Goal: Information Seeking & Learning: Learn about a topic

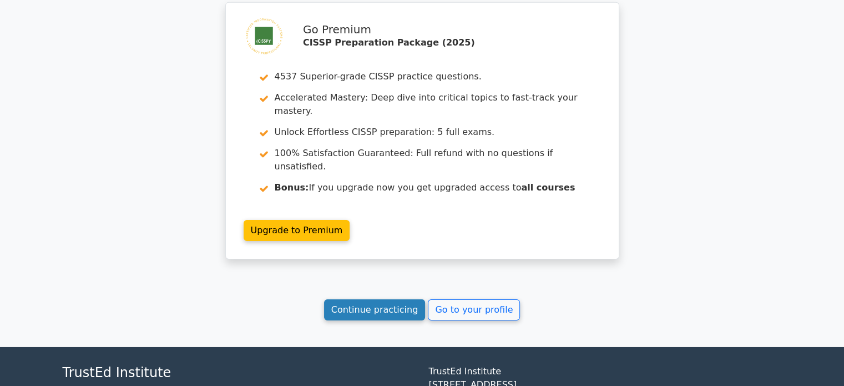
click at [367, 299] on link "Continue practicing" at bounding box center [375, 309] width 102 height 21
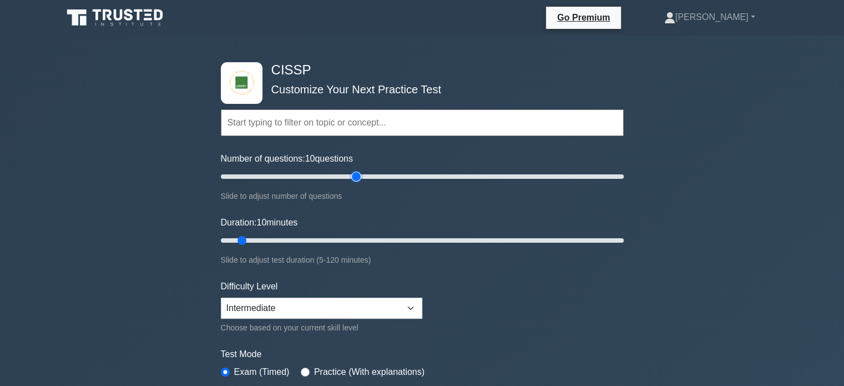
click at [356, 174] on input "Number of questions: 10 questions" at bounding box center [422, 176] width 403 height 13
click at [334, 174] on input "Number of questions: 60 questions" at bounding box center [422, 176] width 403 height 13
click at [326, 174] on input "Number of questions: 55 questions" at bounding box center [422, 176] width 403 height 13
type input "50"
click at [317, 174] on input "Number of questions: 55 questions" at bounding box center [422, 176] width 403 height 13
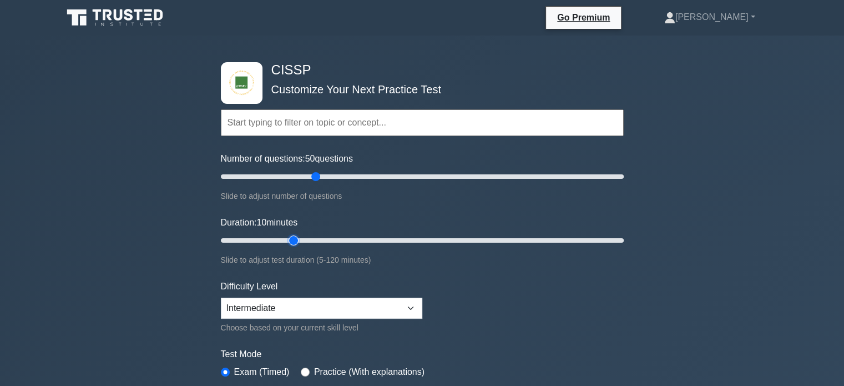
type input "25"
click at [289, 239] on input "Duration: 10 minutes" at bounding box center [422, 240] width 403 height 13
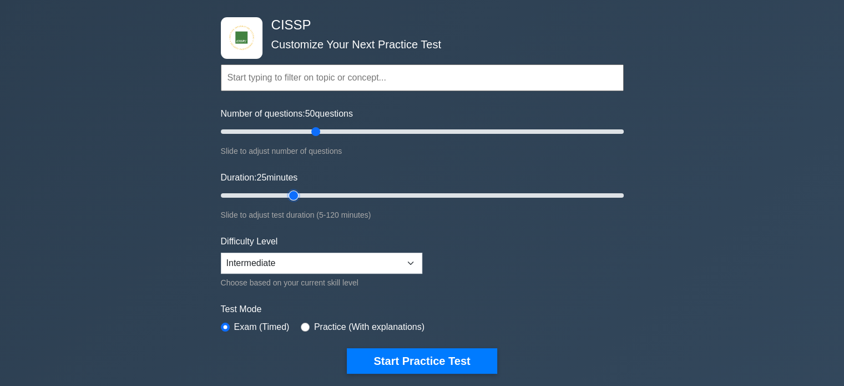
scroll to position [222, 0]
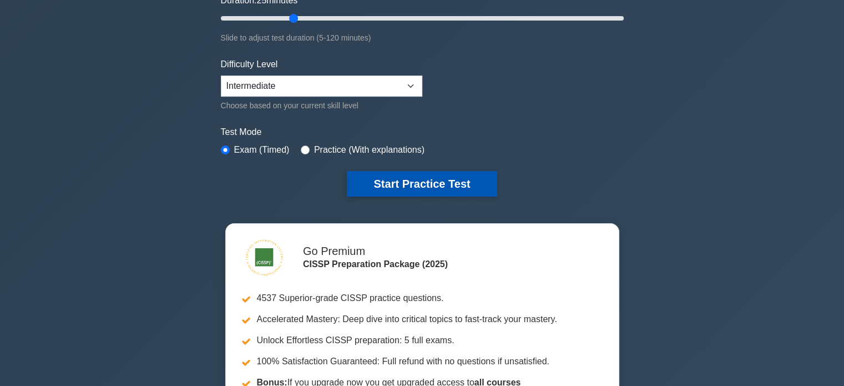
click at [412, 183] on button "Start Practice Test" at bounding box center [422, 184] width 150 height 26
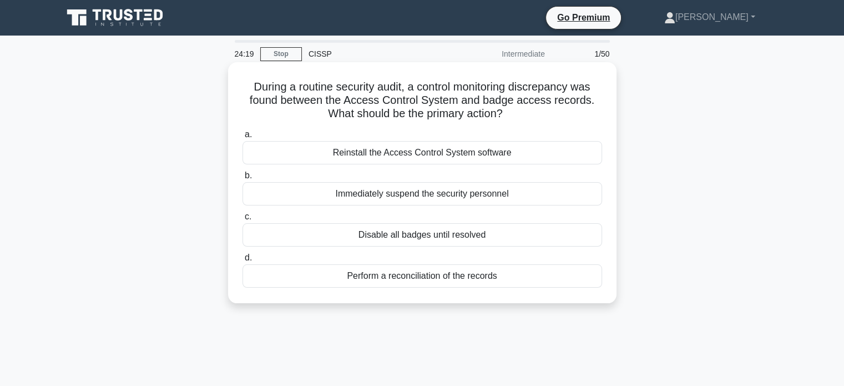
click at [426, 275] on div "Perform a reconciliation of the records" at bounding box center [423, 275] width 360 height 23
click at [243, 261] on input "d. Perform a reconciliation of the records" at bounding box center [243, 257] width 0 height 7
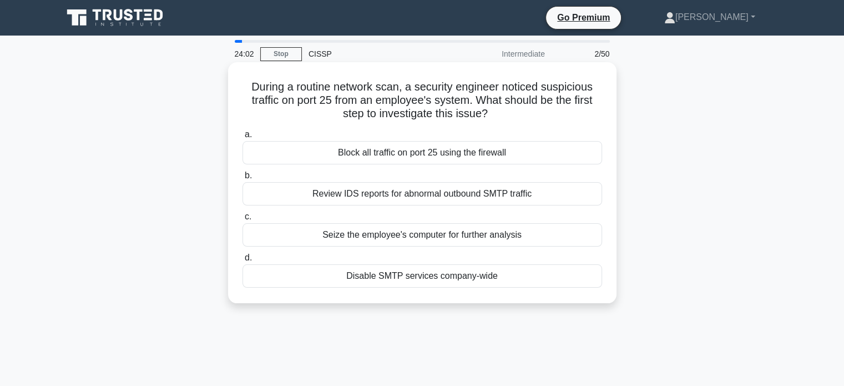
click at [466, 233] on div "Seize the employee's computer for further analysis" at bounding box center [423, 234] width 360 height 23
click at [243, 220] on input "c. Seize the employee's computer for further analysis" at bounding box center [243, 216] width 0 height 7
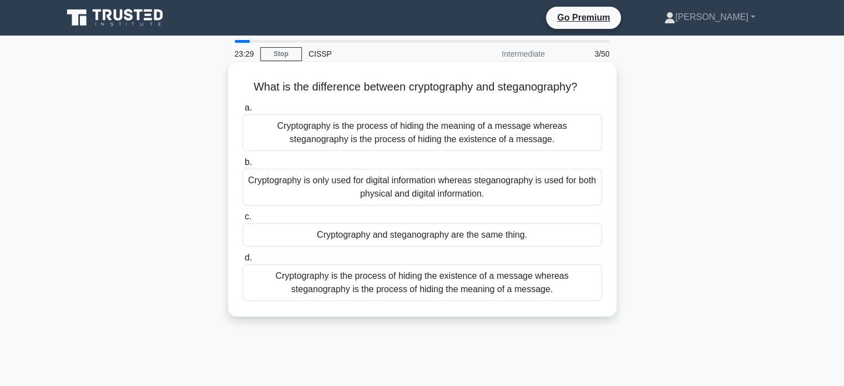
click at [389, 131] on div "Cryptography is the process of hiding the meaning of a message whereas steganog…" at bounding box center [423, 132] width 360 height 37
click at [243, 112] on input "a. Cryptography is the process of hiding the meaning of a message whereas stega…" at bounding box center [243, 107] width 0 height 7
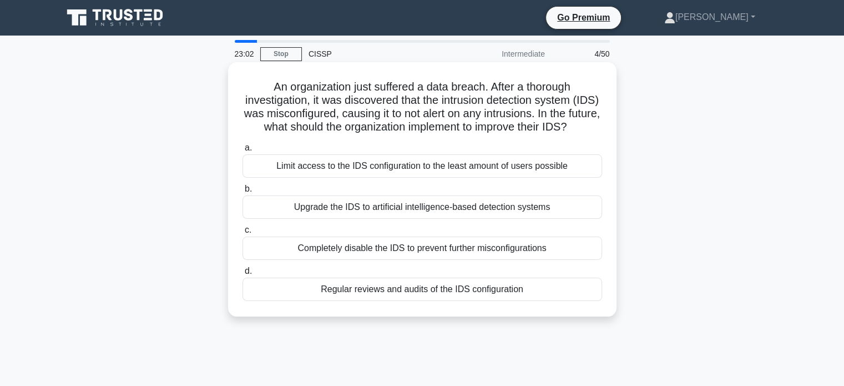
click at [416, 301] on div "Regular reviews and audits of the IDS configuration" at bounding box center [423, 289] width 360 height 23
click at [243, 275] on input "d. Regular reviews and audits of the IDS configuration" at bounding box center [243, 271] width 0 height 7
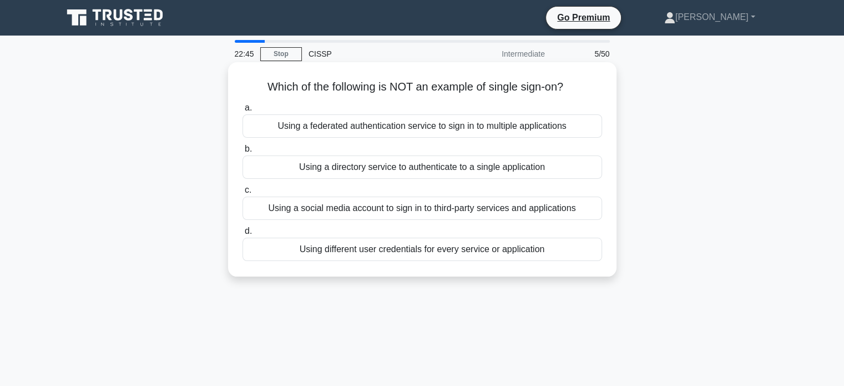
click at [400, 208] on div "Using a social media account to sign in to third-party services and applications" at bounding box center [423, 207] width 360 height 23
click at [243, 194] on input "c. Using a social media account to sign in to third-party services and applicat…" at bounding box center [243, 189] width 0 height 7
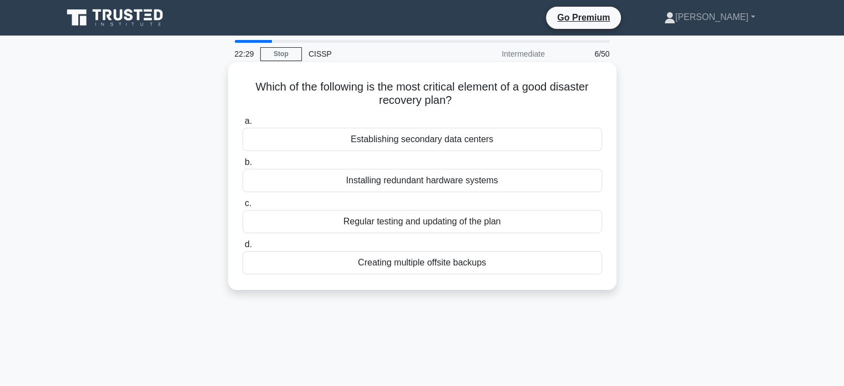
click at [435, 137] on div "Establishing secondary data centers" at bounding box center [423, 139] width 360 height 23
click at [243, 125] on input "a. Establishing secondary data centers" at bounding box center [243, 121] width 0 height 7
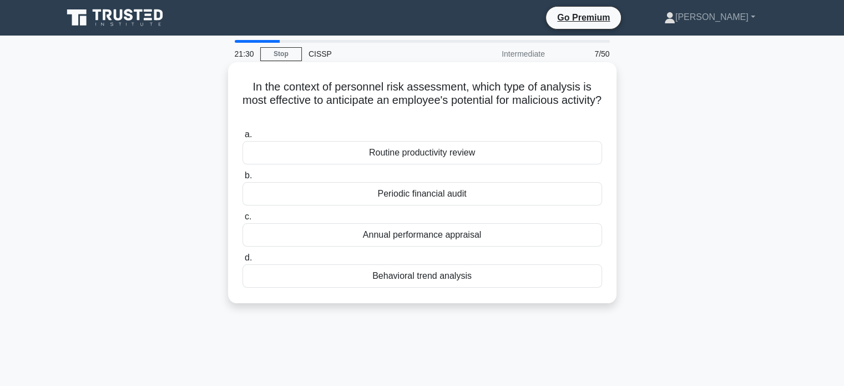
click at [414, 278] on div "Behavioral trend analysis" at bounding box center [423, 275] width 360 height 23
click at [243, 261] on input "d. Behavioral trend analysis" at bounding box center [243, 257] width 0 height 7
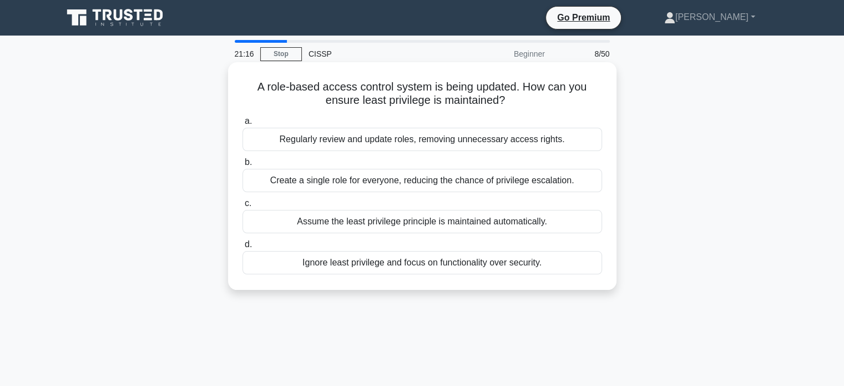
click at [384, 223] on div "Assume the least privilege principle is maintained automatically." at bounding box center [423, 221] width 360 height 23
click at [243, 207] on input "c. Assume the least privilege principle is maintained automatically." at bounding box center [243, 203] width 0 height 7
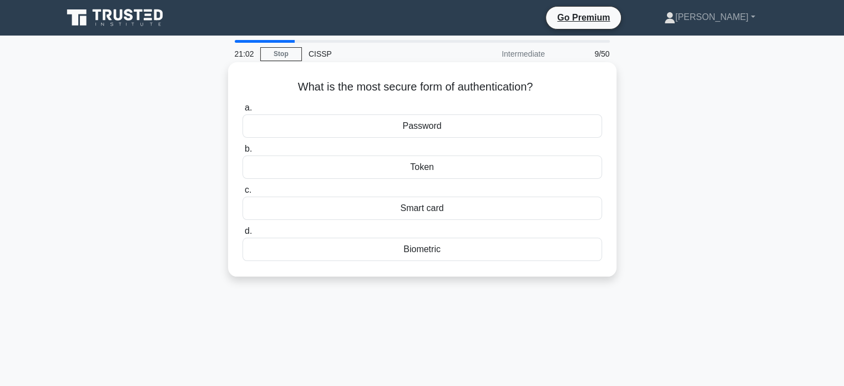
click at [418, 251] on div "Biometric" at bounding box center [423, 249] width 360 height 23
click at [243, 235] on input "d. Biometric" at bounding box center [243, 231] width 0 height 7
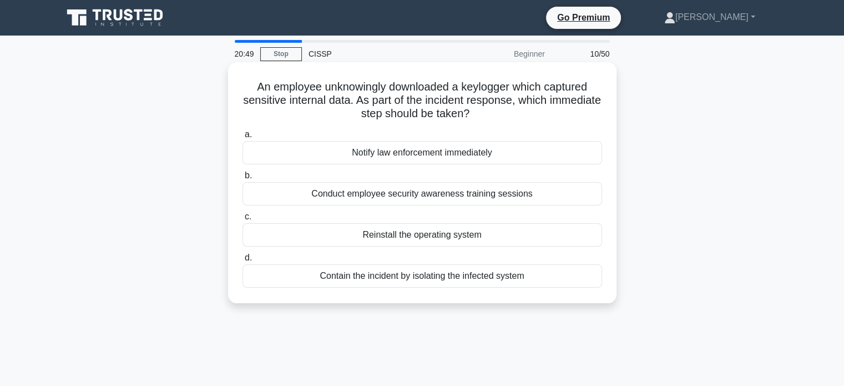
click at [430, 276] on div "Contain the incident by isolating the infected system" at bounding box center [423, 275] width 360 height 23
click at [243, 261] on input "d. Contain the incident by isolating the infected system" at bounding box center [243, 257] width 0 height 7
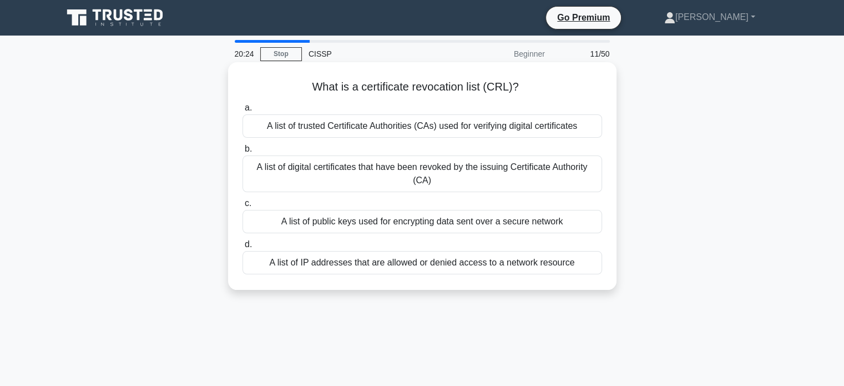
click at [511, 165] on div "A list of digital certificates that have been revoked by the issuing Certificat…" at bounding box center [423, 173] width 360 height 37
click at [243, 153] on input "b. A list of digital certificates that have been revoked by the issuing Certifi…" at bounding box center [243, 148] width 0 height 7
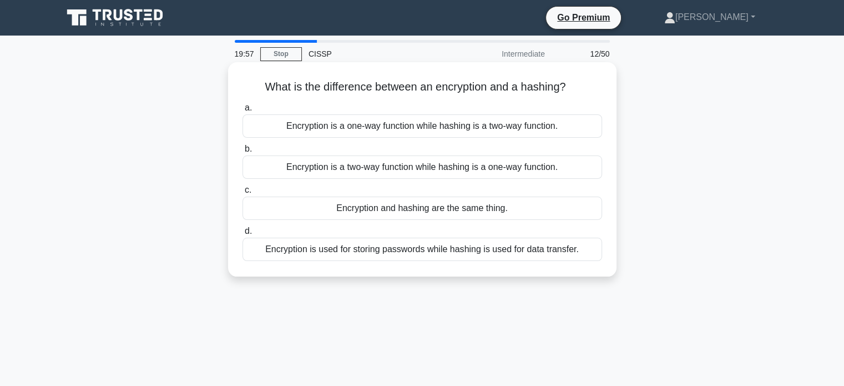
click at [405, 170] on div "Encryption is a two-way function while hashing is a one-way function." at bounding box center [423, 166] width 360 height 23
click at [243, 153] on input "b. Encryption is a two-way function while hashing is a one-way function." at bounding box center [243, 148] width 0 height 7
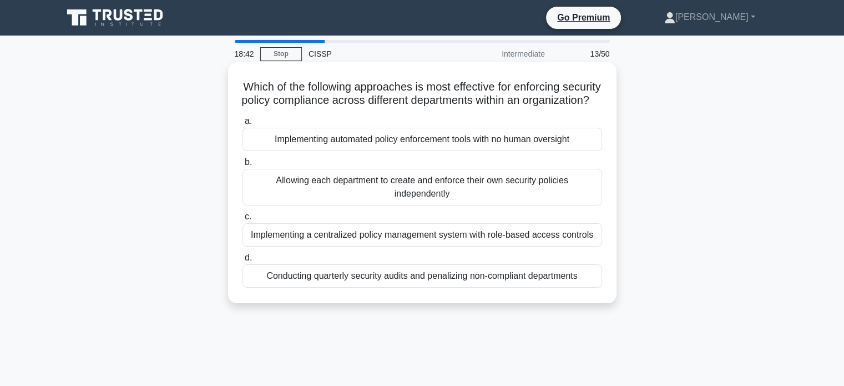
click at [428, 246] on div "Implementing a centralized policy management system with role-based access cont…" at bounding box center [423, 234] width 360 height 23
click at [243, 220] on input "c. Implementing a centralized policy management system with role-based access c…" at bounding box center [243, 216] width 0 height 7
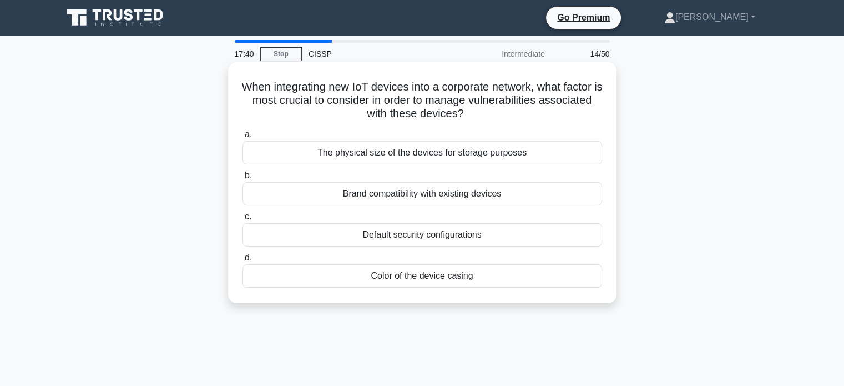
click at [426, 194] on div "Brand compatibility with existing devices" at bounding box center [423, 193] width 360 height 23
click at [243, 179] on input "b. Brand compatibility with existing devices" at bounding box center [243, 175] width 0 height 7
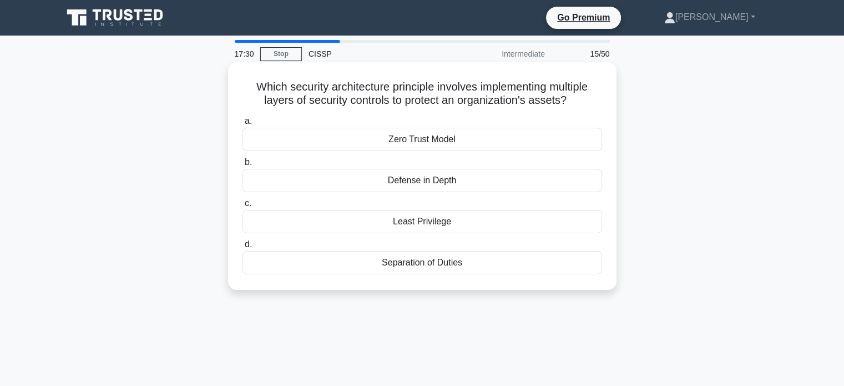
click at [435, 138] on div "Zero Trust Model" at bounding box center [423, 139] width 360 height 23
click at [243, 125] on input "a. Zero Trust Model" at bounding box center [243, 121] width 0 height 7
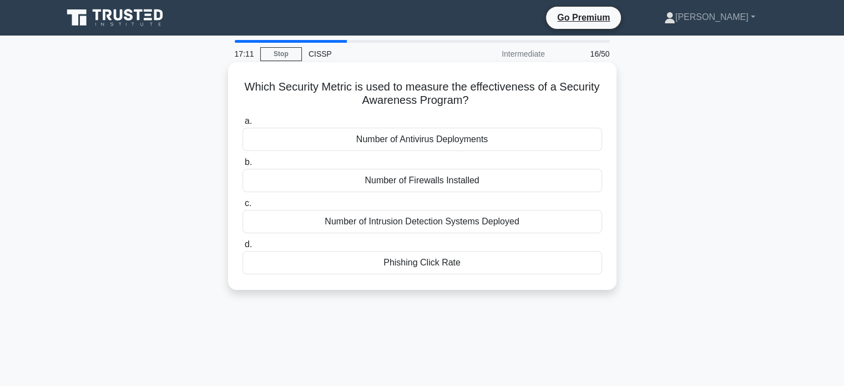
click at [344, 267] on div "Phishing Click Rate" at bounding box center [423, 262] width 360 height 23
click at [243, 248] on input "d. Phishing Click Rate" at bounding box center [243, 244] width 0 height 7
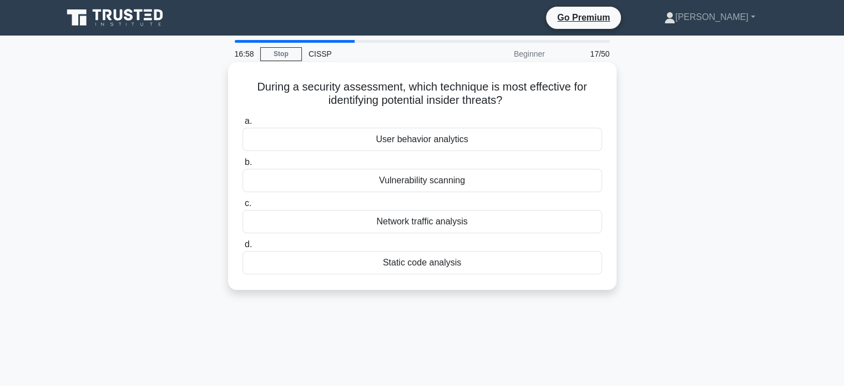
click at [442, 140] on div "User behavior analytics" at bounding box center [423, 139] width 360 height 23
click at [243, 125] on input "a. User behavior analytics" at bounding box center [243, 121] width 0 height 7
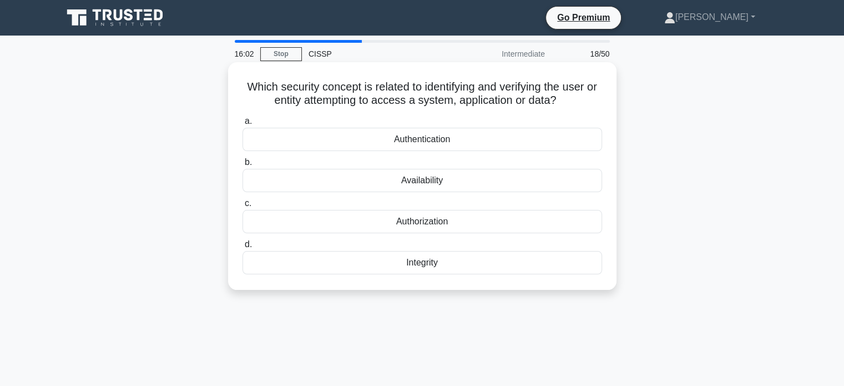
click at [433, 137] on div "Authentication" at bounding box center [423, 139] width 360 height 23
click at [243, 125] on input "a. Authentication" at bounding box center [243, 121] width 0 height 7
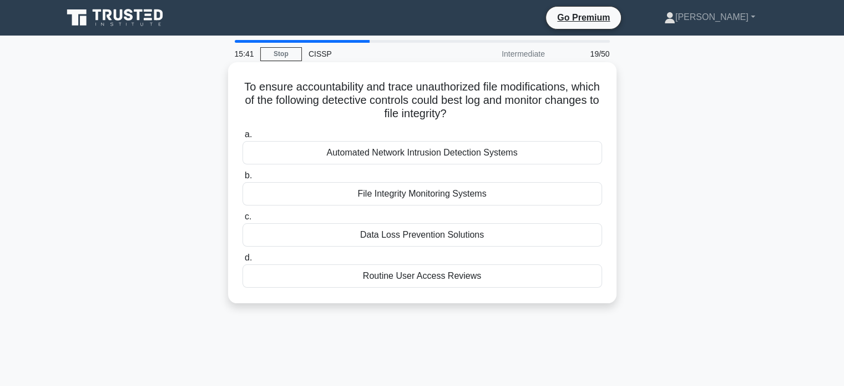
click at [400, 194] on div "File Integrity Monitoring Systems" at bounding box center [423, 193] width 360 height 23
click at [243, 179] on input "b. File Integrity Monitoring Systems" at bounding box center [243, 175] width 0 height 7
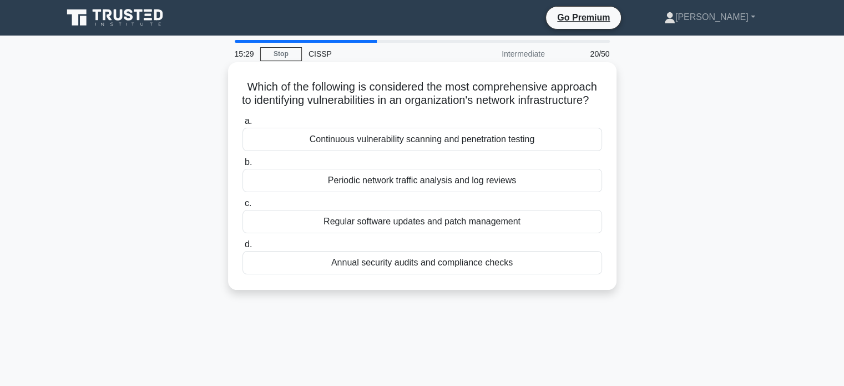
click at [420, 151] on div "Continuous vulnerability scanning and penetration testing" at bounding box center [423, 139] width 360 height 23
click at [394, 151] on div "Continuous vulnerability scanning and penetration testing" at bounding box center [423, 139] width 360 height 23
click at [243, 125] on input "a. Continuous vulnerability scanning and penetration testing" at bounding box center [243, 121] width 0 height 7
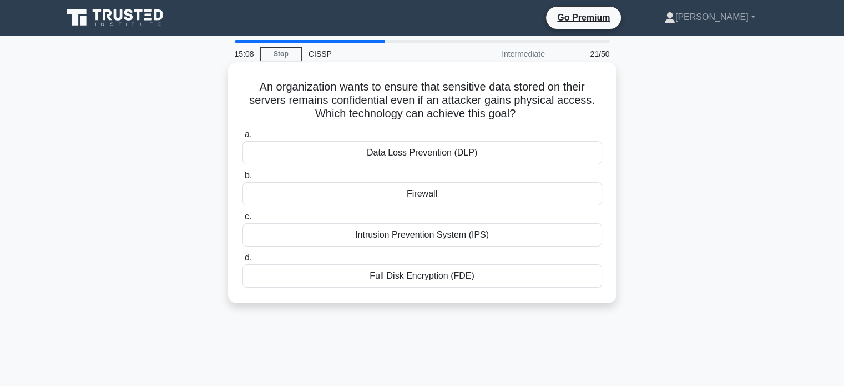
click at [457, 275] on div "Full Disk Encryption (FDE)" at bounding box center [423, 275] width 360 height 23
click at [243, 261] on input "d. Full Disk Encryption (FDE)" at bounding box center [243, 257] width 0 height 7
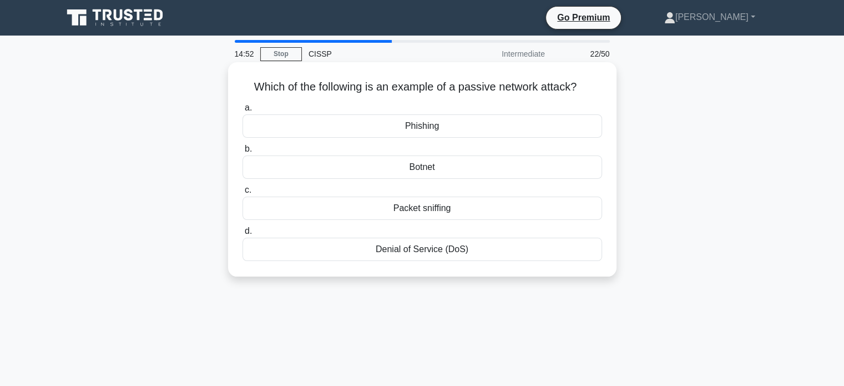
click at [426, 132] on div "Phishing" at bounding box center [423, 125] width 360 height 23
click at [243, 112] on input "a. [GEOGRAPHIC_DATA]" at bounding box center [243, 107] width 0 height 7
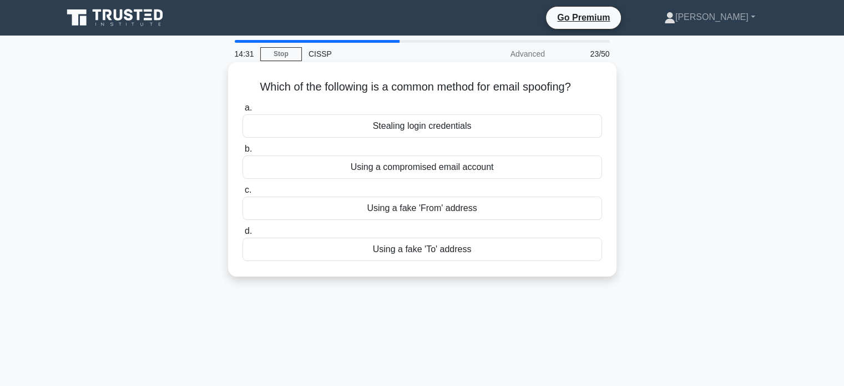
click at [475, 128] on div "Stealing login credentials" at bounding box center [423, 125] width 360 height 23
click at [243, 112] on input "a. Stealing login credentials" at bounding box center [243, 107] width 0 height 7
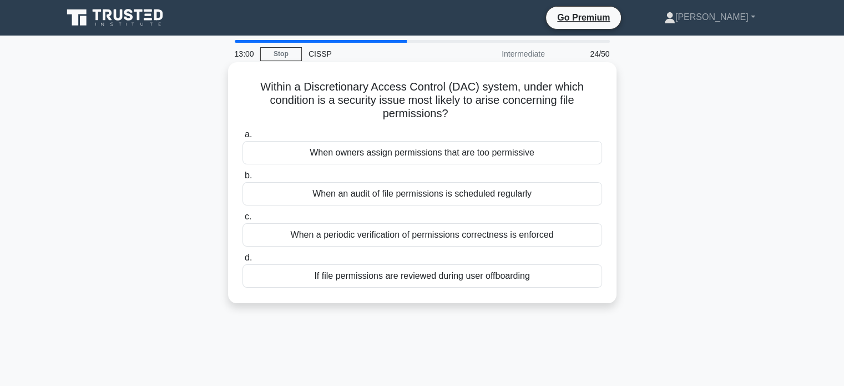
click at [412, 157] on div "When owners assign permissions that are too permissive" at bounding box center [423, 152] width 360 height 23
click at [243, 138] on input "a. When owners assign permissions that are too permissive" at bounding box center [243, 134] width 0 height 7
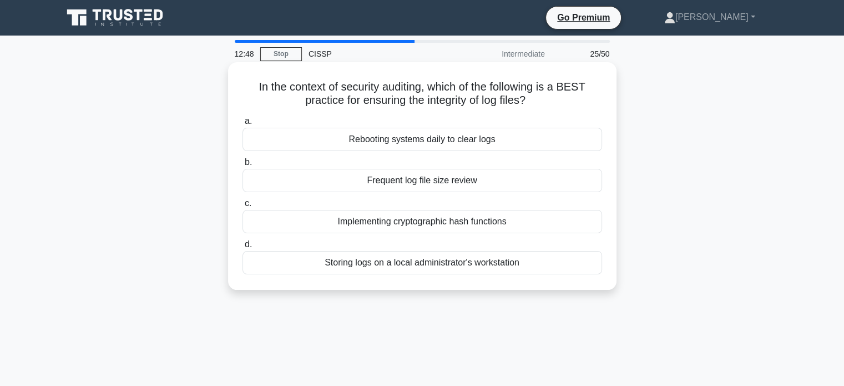
click at [440, 227] on div "Implementing cryptographic hash functions" at bounding box center [423, 221] width 360 height 23
click at [243, 207] on input "c. Implementing cryptographic hash functions" at bounding box center [243, 203] width 0 height 7
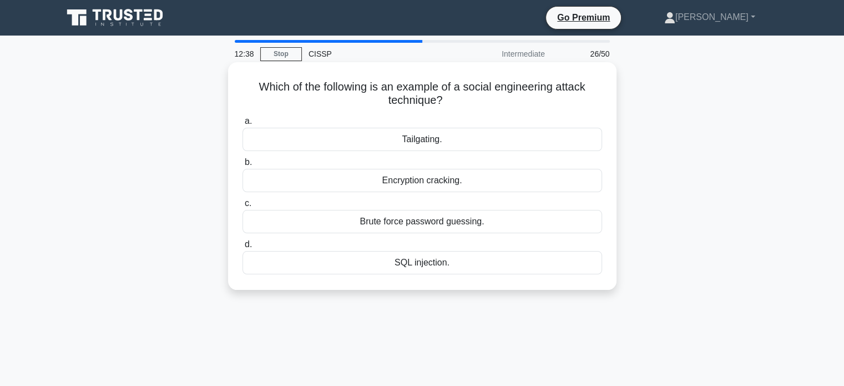
click at [426, 142] on div "Tailgating." at bounding box center [423, 139] width 360 height 23
click at [243, 125] on input "a. Tailgating." at bounding box center [243, 121] width 0 height 7
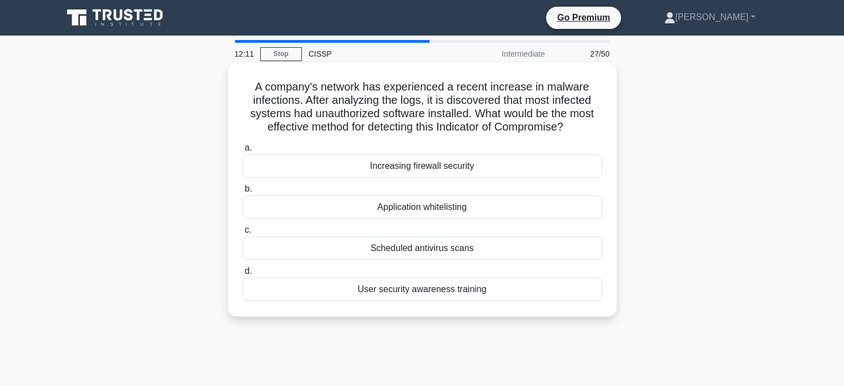
click at [435, 213] on div "Application whitelisting" at bounding box center [423, 206] width 360 height 23
click at [243, 193] on input "b. Application whitelisting" at bounding box center [243, 188] width 0 height 7
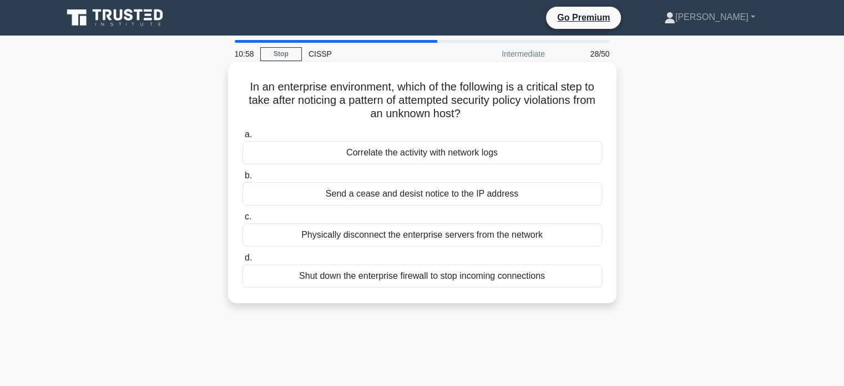
click at [395, 204] on div "Send a cease and desist notice to the IP address" at bounding box center [423, 193] width 360 height 23
click at [243, 179] on input "b. Send a cease and desist notice to the IP address" at bounding box center [243, 175] width 0 height 7
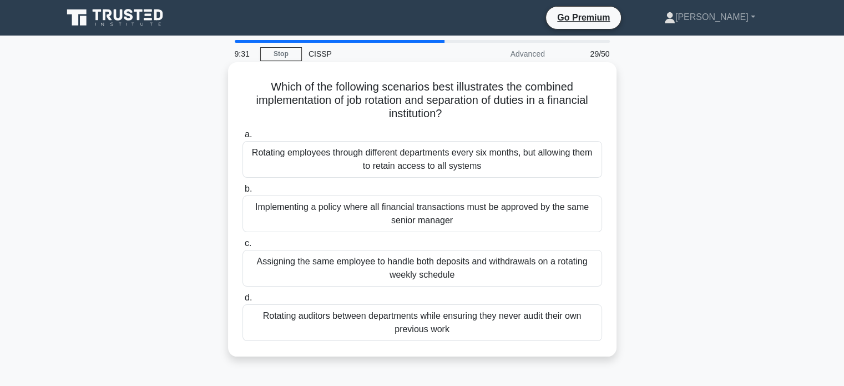
click at [406, 208] on div "Implementing a policy where all financial transactions must be approved by the …" at bounding box center [423, 213] width 360 height 37
click at [243, 193] on input "b. Implementing a policy where all financial transactions must be approved by t…" at bounding box center [243, 188] width 0 height 7
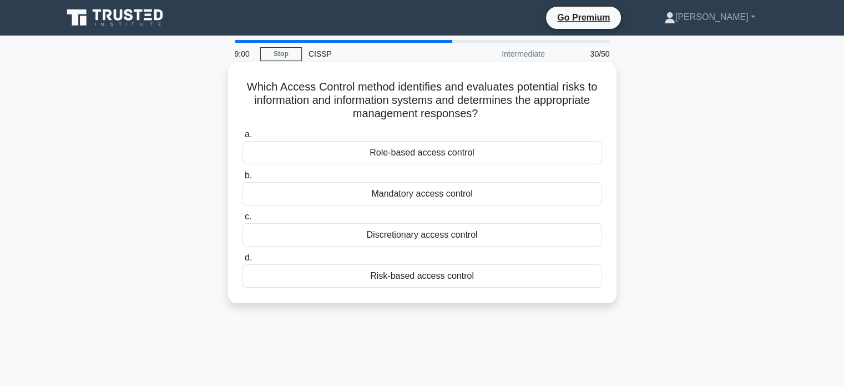
click at [472, 231] on div "Discretionary access control" at bounding box center [423, 234] width 360 height 23
click at [243, 220] on input "c. Discretionary access control" at bounding box center [243, 216] width 0 height 7
click at [437, 241] on div "Conducting a risk assessment" at bounding box center [423, 234] width 360 height 23
click at [243, 220] on input "c. Conducting a risk assessment" at bounding box center [243, 216] width 0 height 7
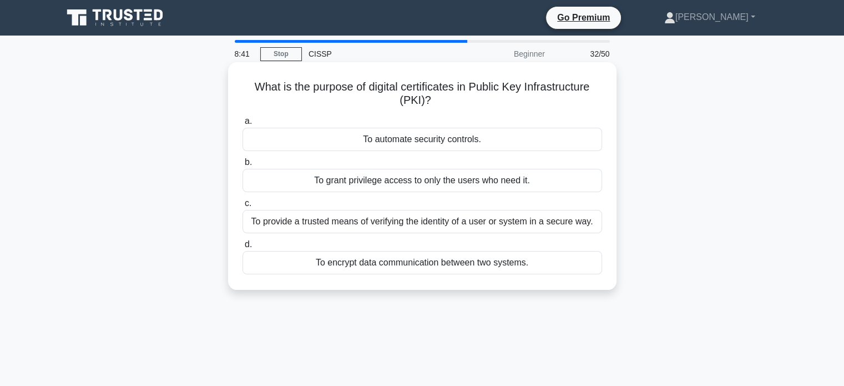
click at [480, 228] on div "To provide a trusted means of verifying the identity of a user or system in a s…" at bounding box center [423, 221] width 360 height 23
click at [243, 207] on input "c. To provide a trusted means of verifying the identity of a user or system in …" at bounding box center [243, 203] width 0 height 7
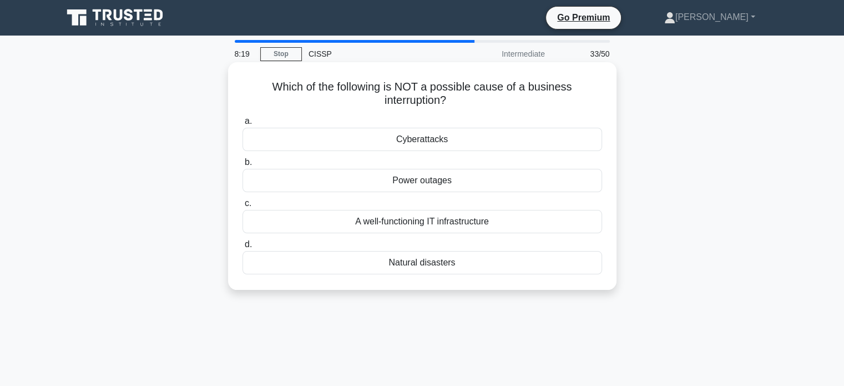
click at [467, 223] on div "A well-functioning IT infrastructure" at bounding box center [423, 221] width 360 height 23
click at [243, 207] on input "c. A well-functioning IT infrastructure" at bounding box center [243, 203] width 0 height 7
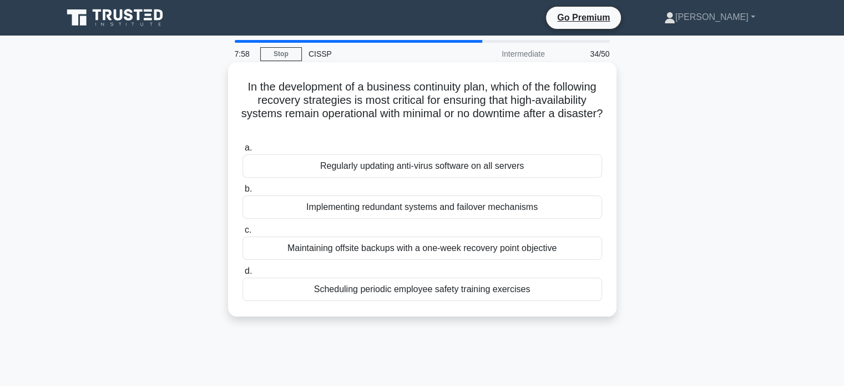
click at [417, 295] on div "Scheduling periodic employee safety training exercises" at bounding box center [423, 289] width 360 height 23
click at [243, 275] on input "d. Scheduling periodic employee safety training exercises" at bounding box center [243, 271] width 0 height 7
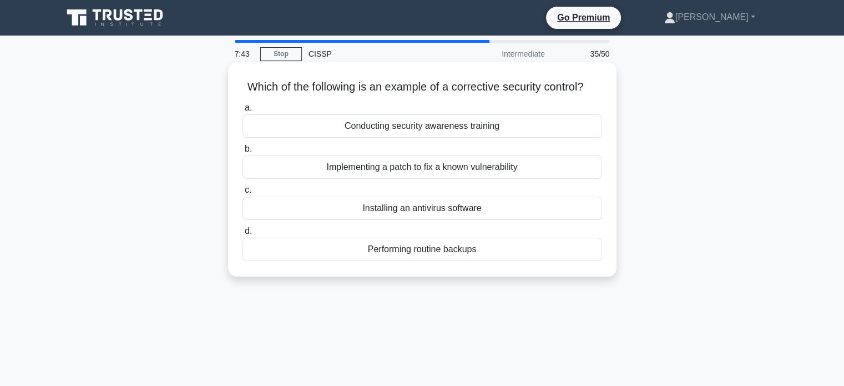
click at [466, 138] on div "Conducting security awareness training" at bounding box center [423, 125] width 360 height 23
click at [243, 112] on input "a. Conducting security awareness training" at bounding box center [243, 107] width 0 height 7
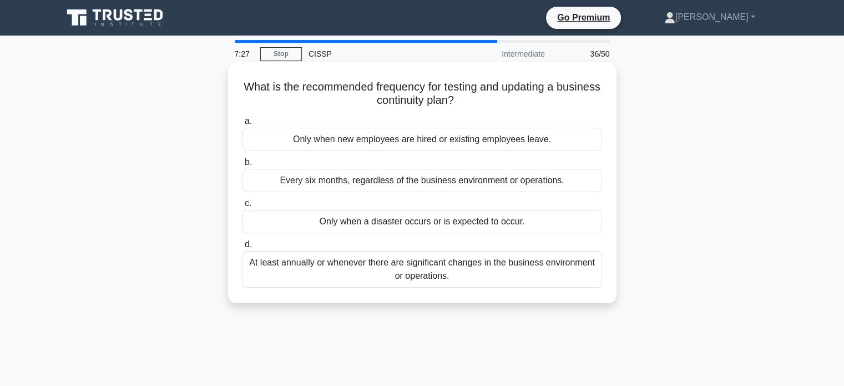
click at [446, 266] on div "At least annually or whenever there are significant changes in the business env…" at bounding box center [423, 269] width 360 height 37
click at [243, 248] on input "d. At least annually or whenever there are significant changes in the business …" at bounding box center [243, 244] width 0 height 7
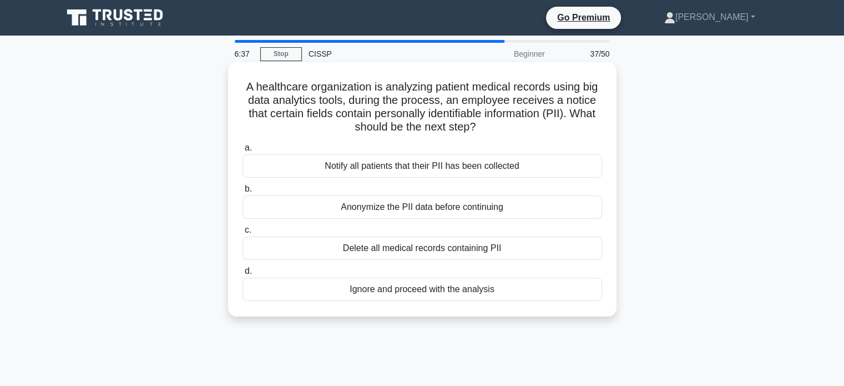
click at [460, 169] on div "Notify all patients that their PII has been collected" at bounding box center [423, 165] width 360 height 23
click at [243, 152] on input "a. Notify all patients that their PII has been collected" at bounding box center [243, 147] width 0 height 7
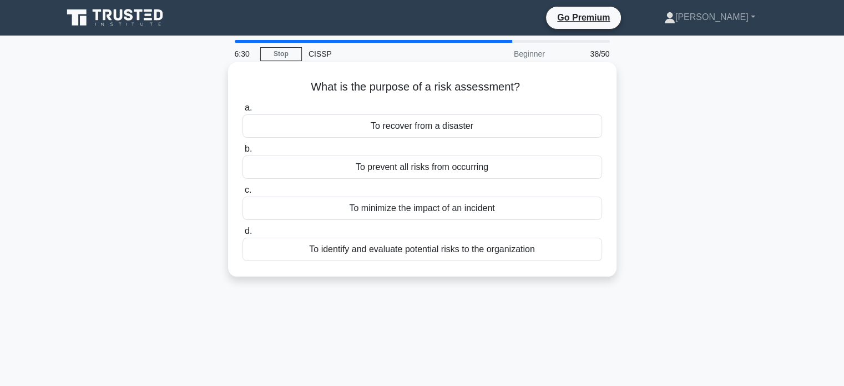
click at [480, 250] on div "To identify and evaluate potential risks to the organization" at bounding box center [423, 249] width 360 height 23
click at [243, 235] on input "d. To identify and evaluate potential risks to the organization" at bounding box center [243, 231] width 0 height 7
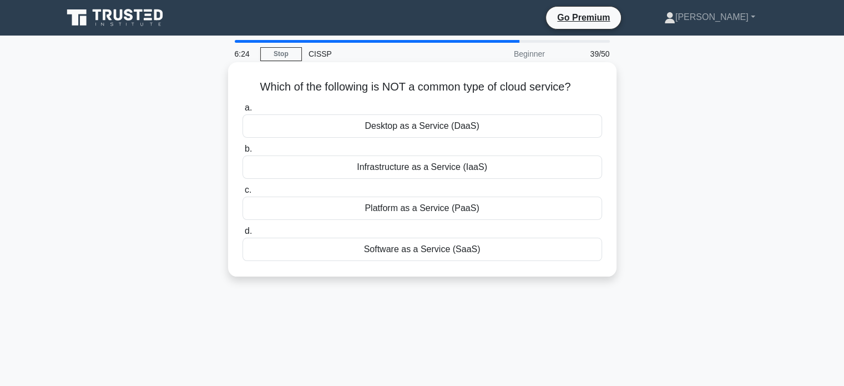
click at [477, 129] on div "Desktop as a Service (DaaS)" at bounding box center [423, 125] width 360 height 23
click at [243, 112] on input "a. Desktop as a Service (DaaS)" at bounding box center [243, 107] width 0 height 7
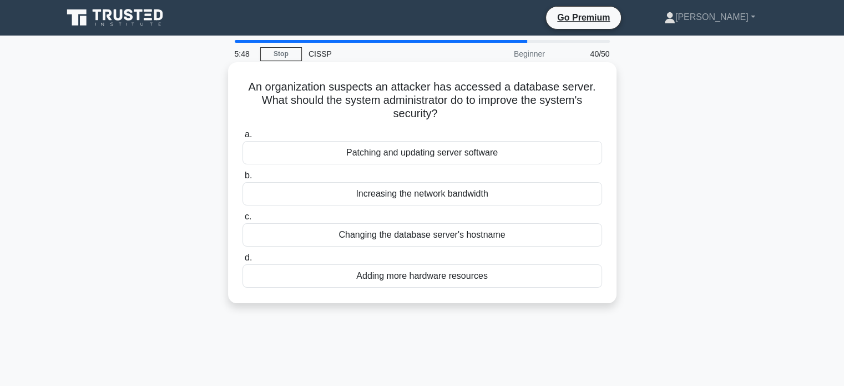
click at [401, 238] on div "Changing the database server's hostname" at bounding box center [423, 234] width 360 height 23
click at [243, 220] on input "c. Changing the database server's hostname" at bounding box center [243, 216] width 0 height 7
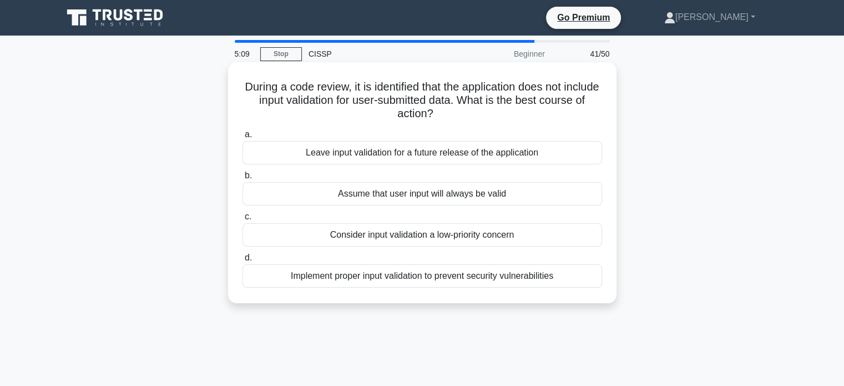
click at [392, 275] on div "Implement proper input validation to prevent security vulnerabilities" at bounding box center [423, 275] width 360 height 23
click at [243, 261] on input "d. Implement proper input validation to prevent security vulnerabilities" at bounding box center [243, 257] width 0 height 7
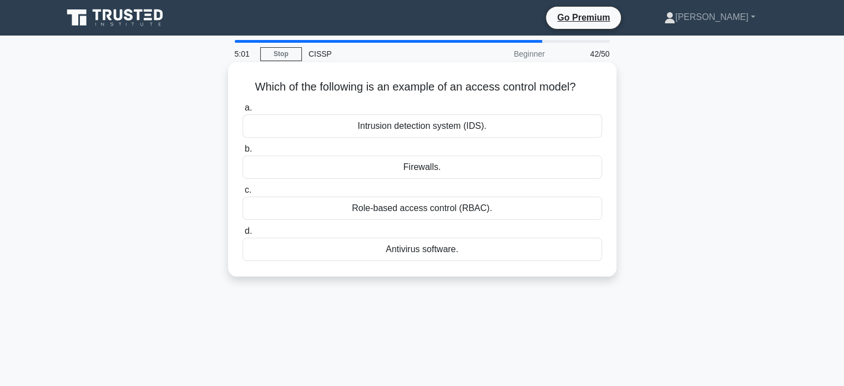
click at [471, 209] on div "Role-based access control (RBAC)." at bounding box center [423, 207] width 360 height 23
click at [243, 194] on input "c. Role-based access control (RBAC)." at bounding box center [243, 189] width 0 height 7
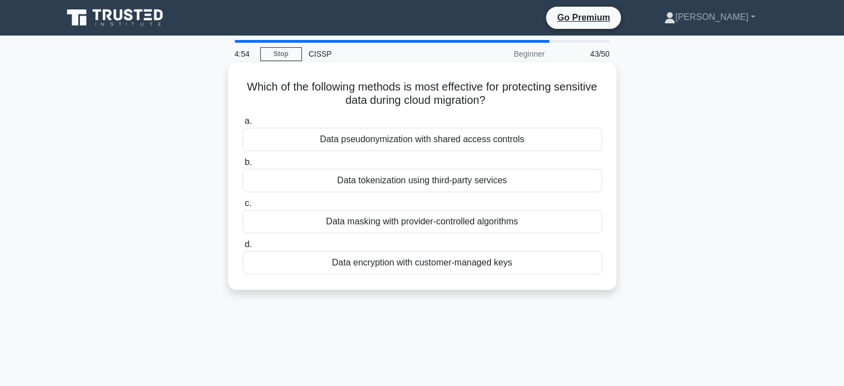
click at [528, 225] on div "Data masking with provider-controlled algorithms" at bounding box center [423, 221] width 360 height 23
click at [243, 207] on input "c. Data masking with provider-controlled algorithms" at bounding box center [243, 203] width 0 height 7
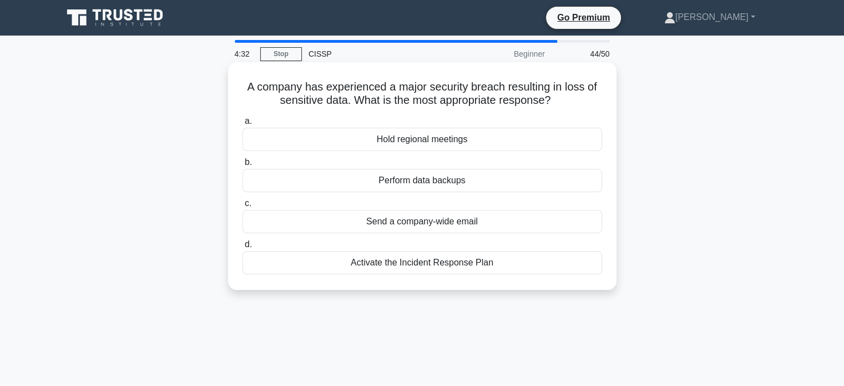
click at [441, 268] on div "Activate the Incident Response Plan" at bounding box center [423, 262] width 360 height 23
click at [243, 248] on input "d. Activate the Incident Response Plan" at bounding box center [243, 244] width 0 height 7
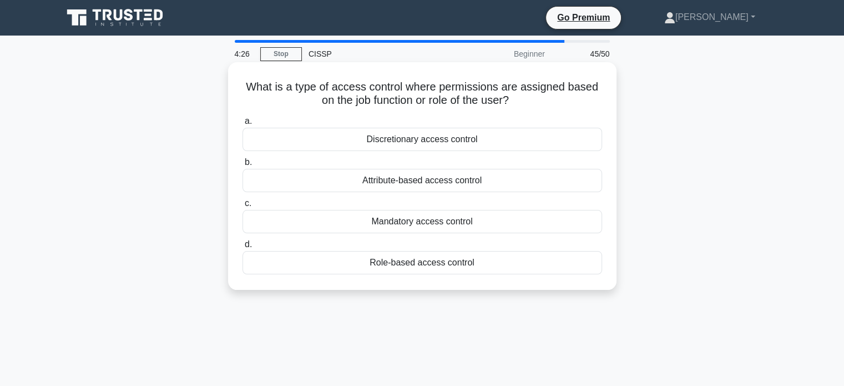
click at [422, 269] on div "Role-based access control" at bounding box center [423, 262] width 360 height 23
click at [243, 248] on input "d. Role-based access control" at bounding box center [243, 244] width 0 height 7
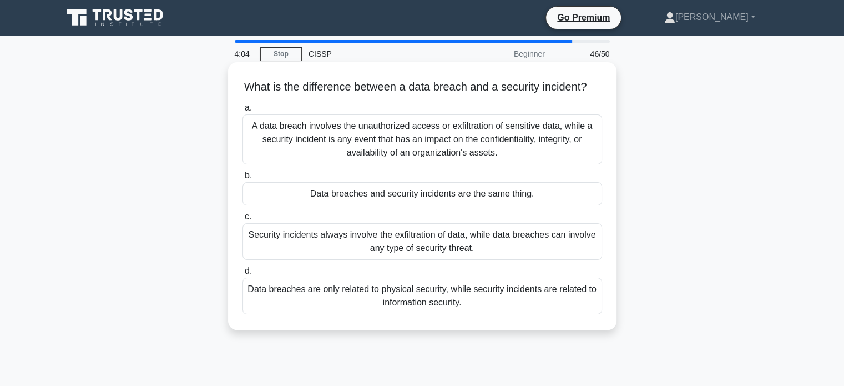
click at [502, 146] on div "A data breach involves the unauthorized access or exfiltration of sensitive dat…" at bounding box center [423, 139] width 360 height 50
click at [243, 112] on input "a. A data breach involves the unauthorized access or exfiltration of sensitive …" at bounding box center [243, 107] width 0 height 7
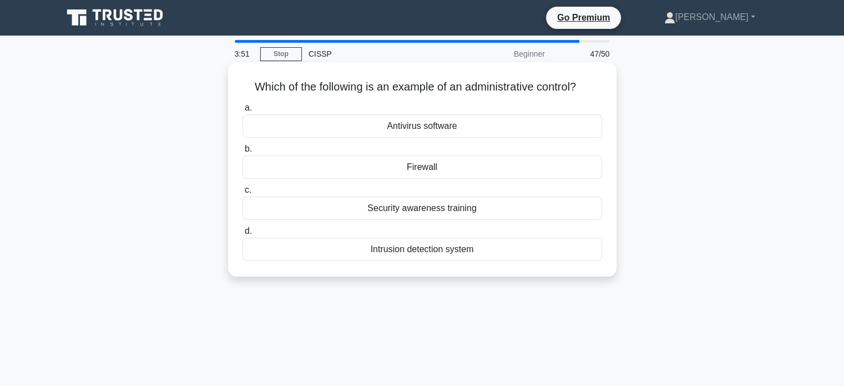
drag, startPoint x: 457, startPoint y: 238, endPoint x: 428, endPoint y: 121, distance: 120.6
click at [468, 117] on div "a. Antivirus software b. Firewall c. d." at bounding box center [422, 181] width 373 height 164
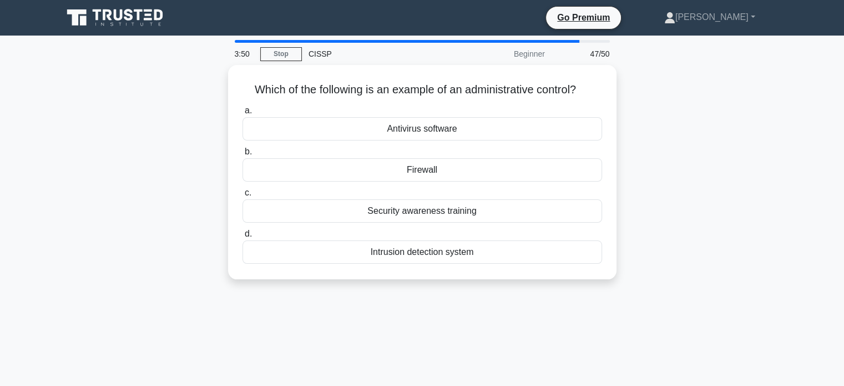
click at [134, 131] on div "Which of the following is an example of an administrative control? .spinner_0XT…" at bounding box center [422, 179] width 733 height 228
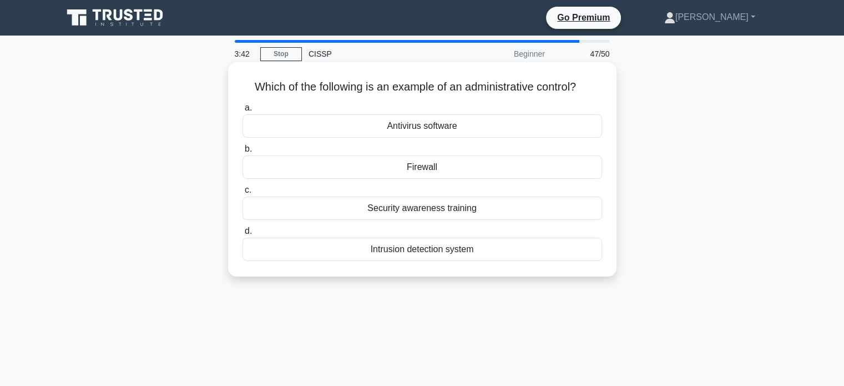
click at [428, 126] on div "Antivirus software" at bounding box center [423, 125] width 360 height 23
click at [243, 112] on input "a. Antivirus software" at bounding box center [243, 107] width 0 height 7
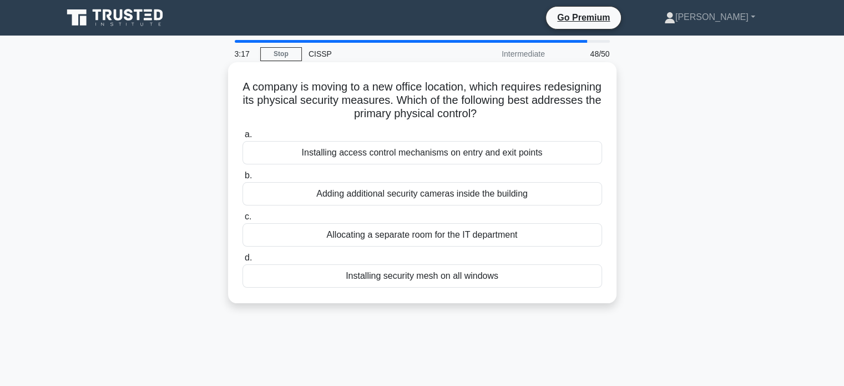
click at [446, 155] on div "Installing access control mechanisms on entry and exit points" at bounding box center [423, 152] width 360 height 23
click at [243, 138] on input "a. Installing access control mechanisms on entry and exit points" at bounding box center [243, 134] width 0 height 7
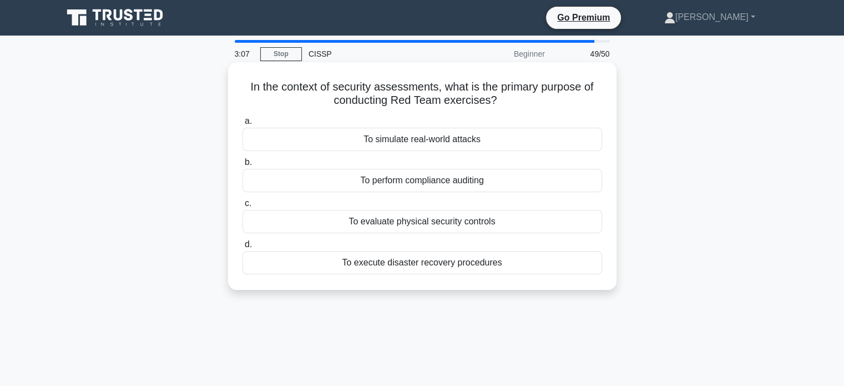
click at [433, 137] on div "To simulate real-world attacks" at bounding box center [423, 139] width 360 height 23
click at [243, 125] on input "a. To simulate real-world attacks" at bounding box center [243, 121] width 0 height 7
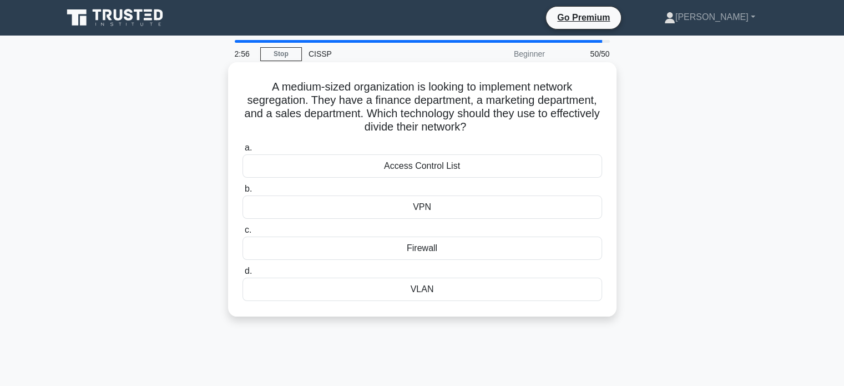
click at [445, 204] on div "VPN" at bounding box center [423, 206] width 360 height 23
click at [243, 193] on input "b. VPN" at bounding box center [243, 188] width 0 height 7
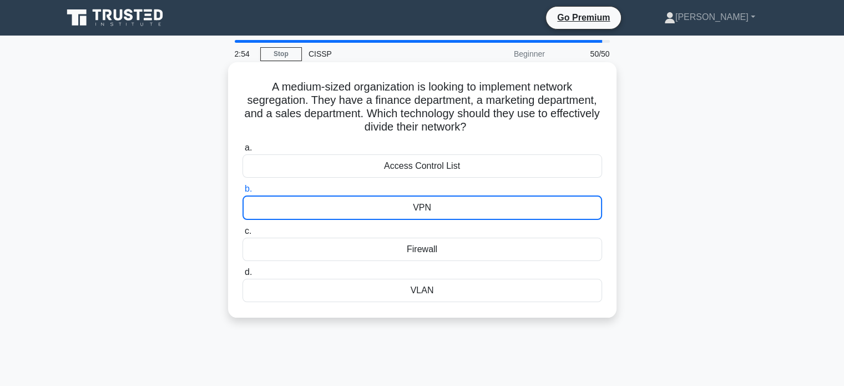
click at [425, 295] on div "VLAN" at bounding box center [423, 290] width 360 height 23
click at [243, 276] on input "d. VLAN" at bounding box center [243, 272] width 0 height 7
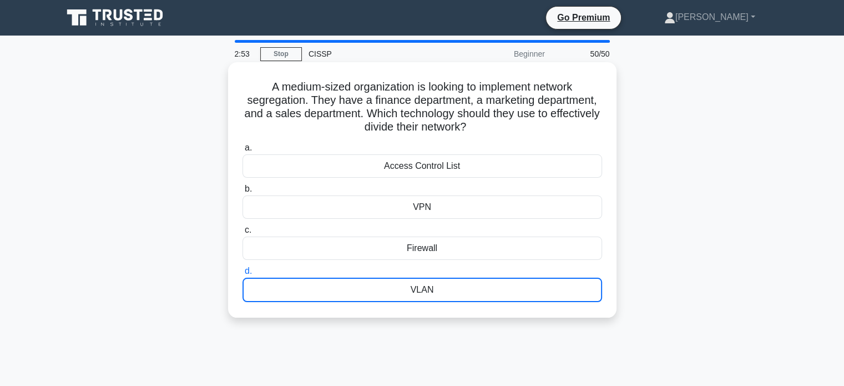
click at [425, 295] on div "VLAN" at bounding box center [423, 290] width 360 height 24
click at [243, 275] on input "d. VLAN" at bounding box center [243, 271] width 0 height 7
click at [322, 260] on div "a. Access Control List b. VPN c. d." at bounding box center [422, 221] width 373 height 165
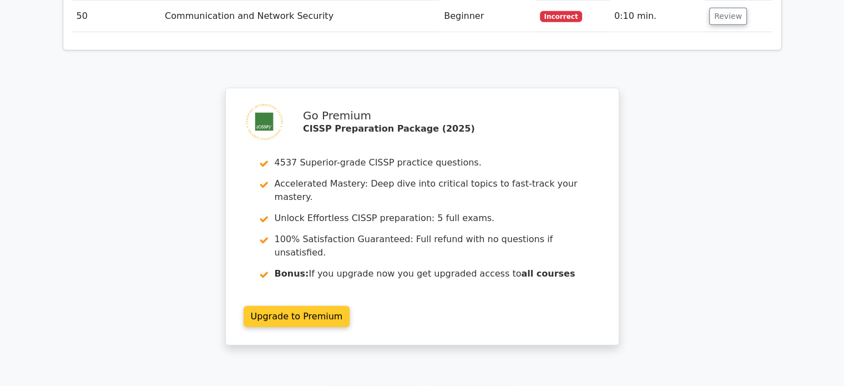
scroll to position [2997, 0]
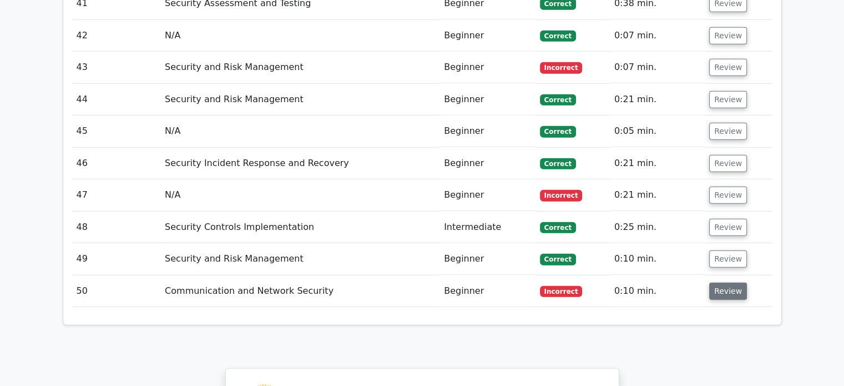
click at [712, 282] on button "Review" at bounding box center [728, 290] width 38 height 17
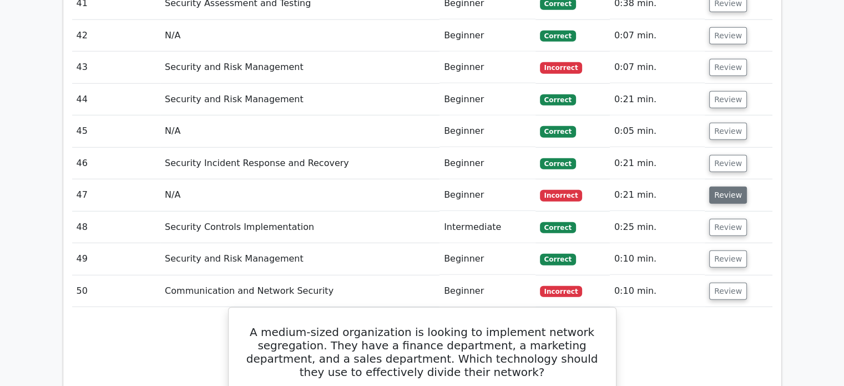
click at [733, 186] on button "Review" at bounding box center [728, 194] width 38 height 17
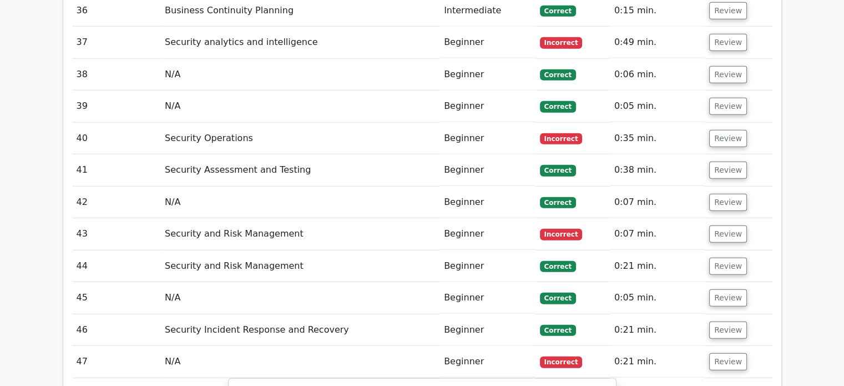
scroll to position [2775, 0]
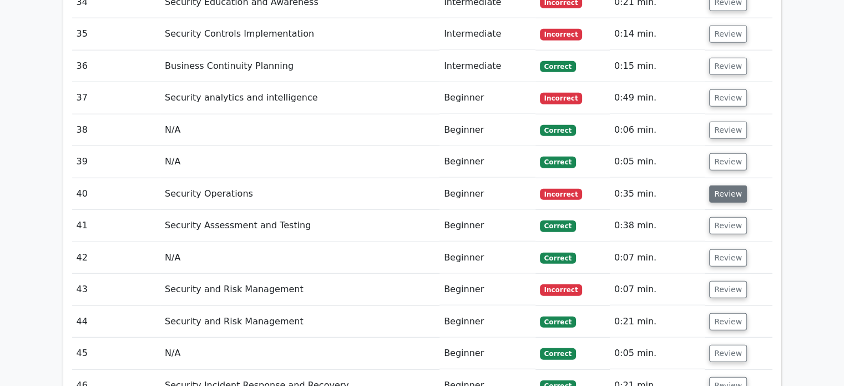
click at [726, 185] on button "Review" at bounding box center [728, 193] width 38 height 17
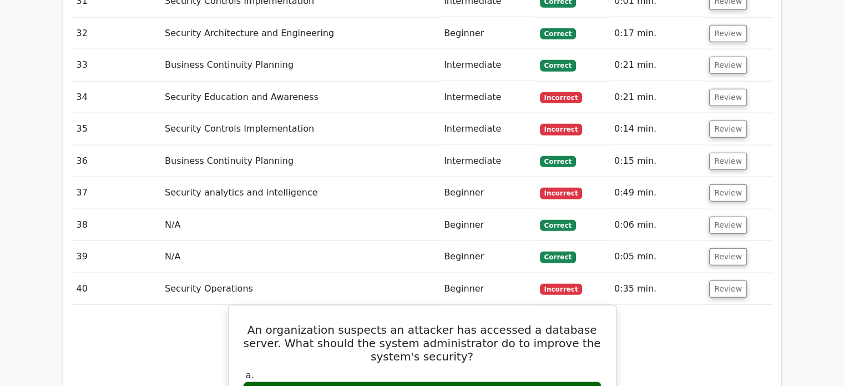
scroll to position [2609, 0]
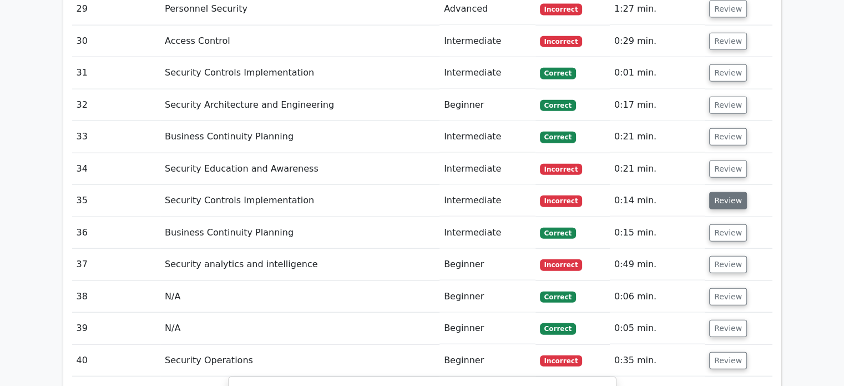
click at [728, 192] on button "Review" at bounding box center [728, 200] width 38 height 17
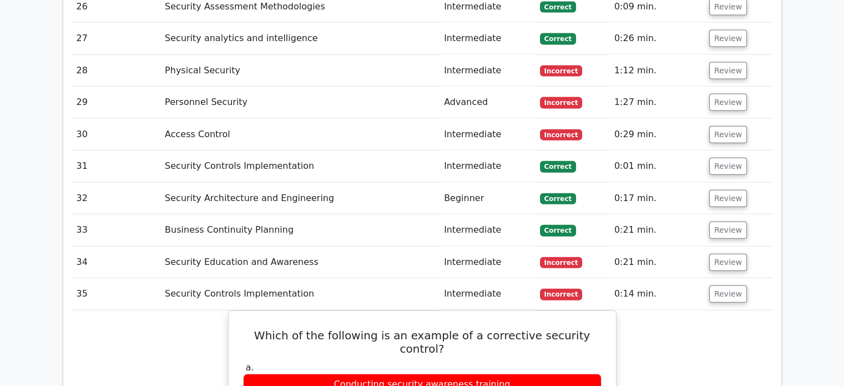
scroll to position [2498, 0]
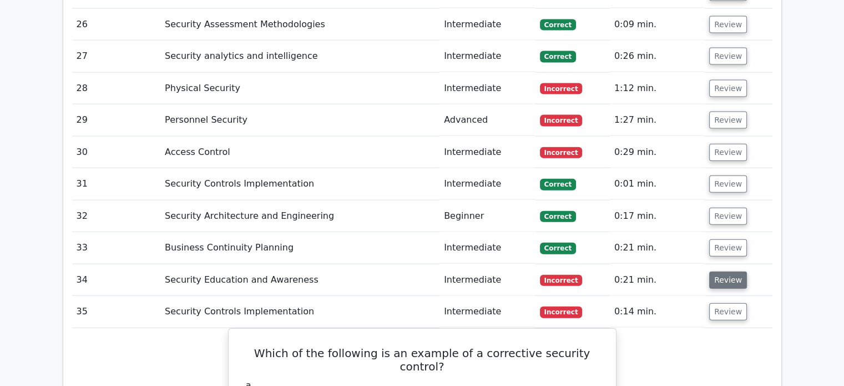
click at [718, 271] on button "Review" at bounding box center [728, 279] width 38 height 17
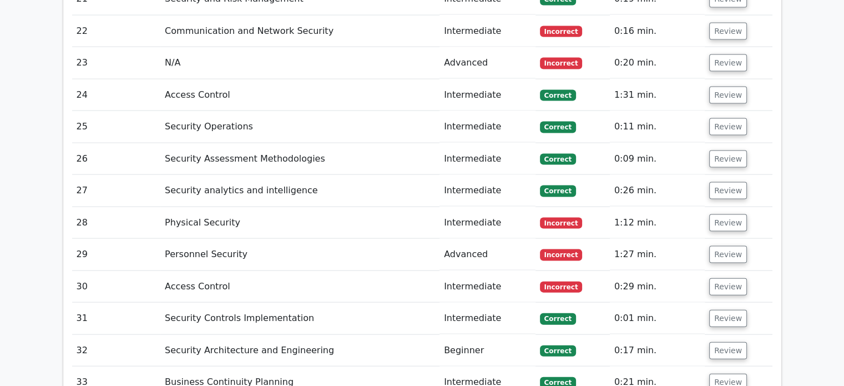
scroll to position [2331, 0]
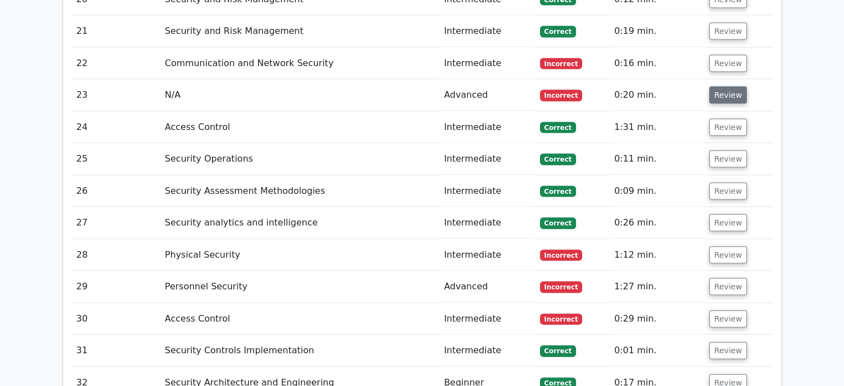
click at [714, 87] on button "Review" at bounding box center [728, 95] width 38 height 17
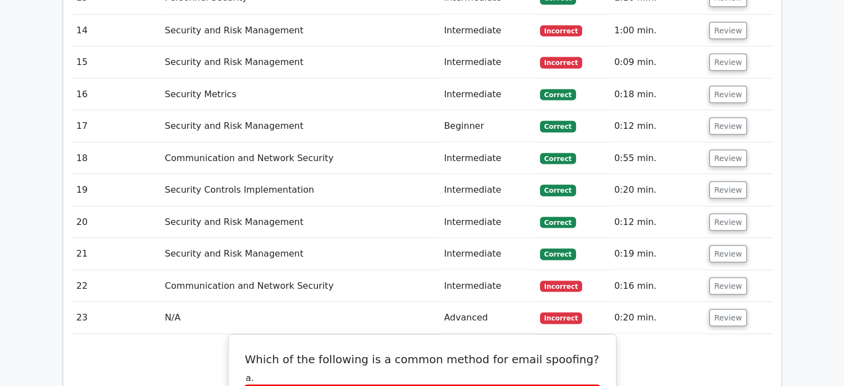
scroll to position [2054, 0]
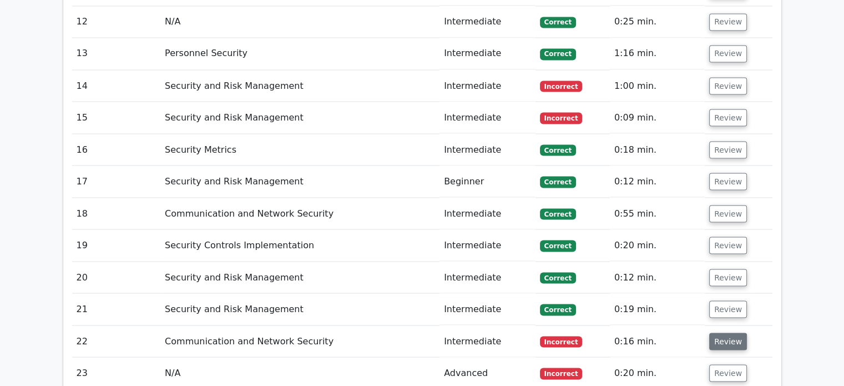
click at [728, 332] on button "Review" at bounding box center [728, 340] width 38 height 17
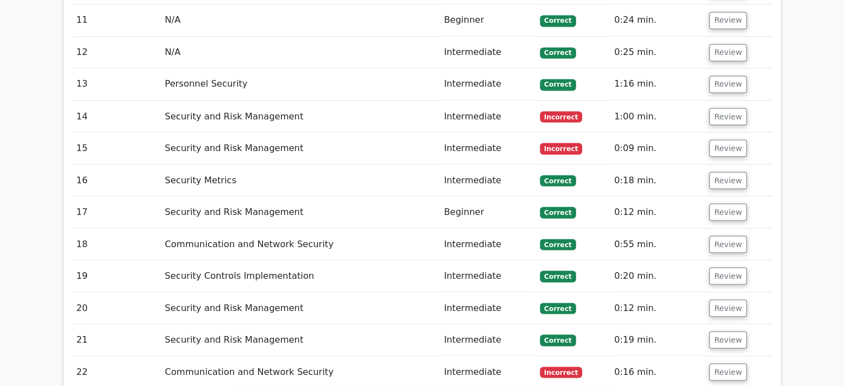
scroll to position [1998, 0]
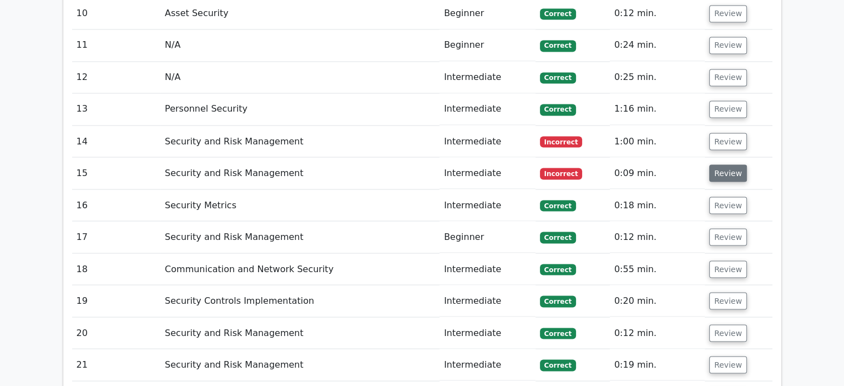
click at [726, 164] on button "Review" at bounding box center [728, 172] width 38 height 17
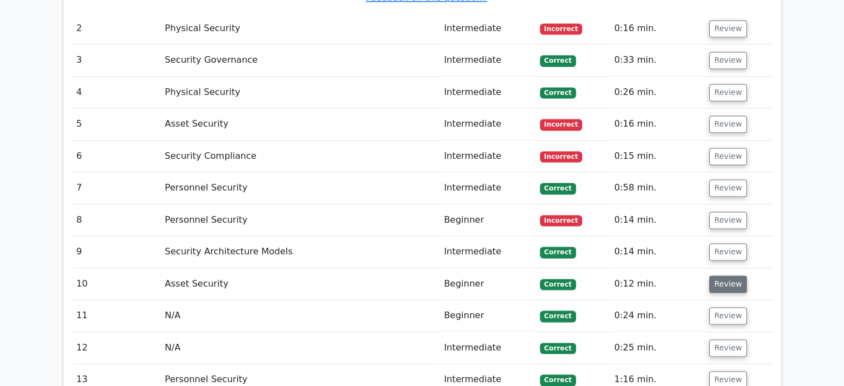
scroll to position [1721, 0]
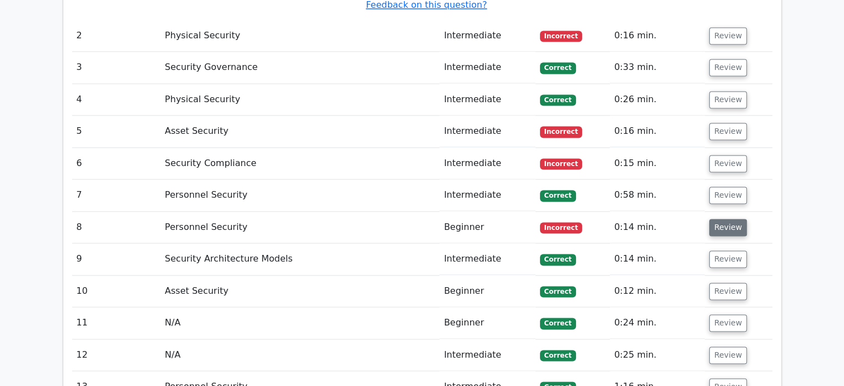
click at [729, 219] on button "Review" at bounding box center [728, 227] width 38 height 17
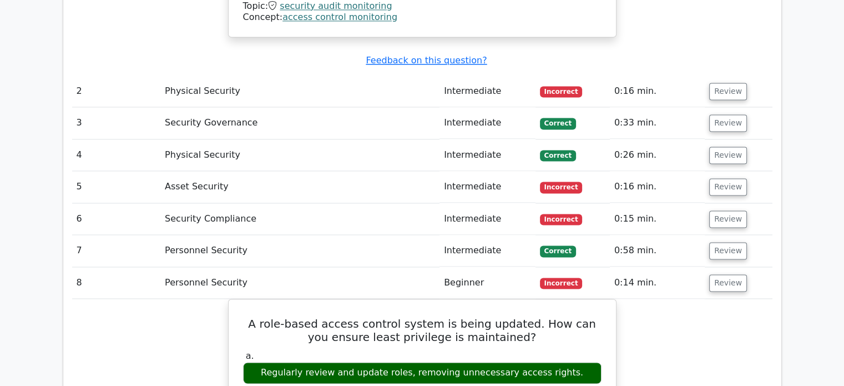
scroll to position [1610, 0]
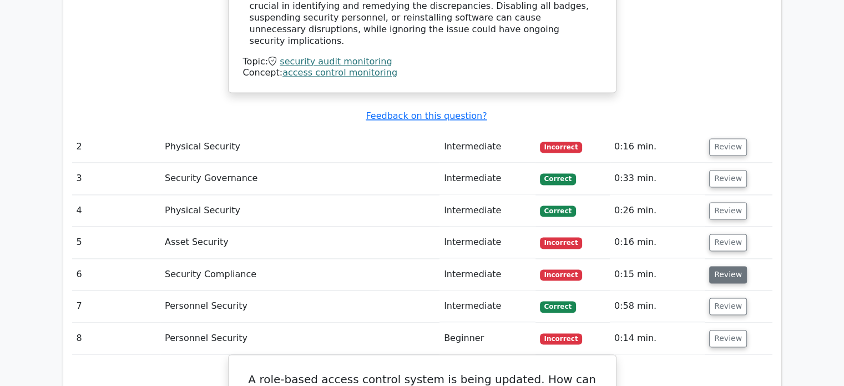
click at [717, 266] on button "Review" at bounding box center [728, 274] width 38 height 17
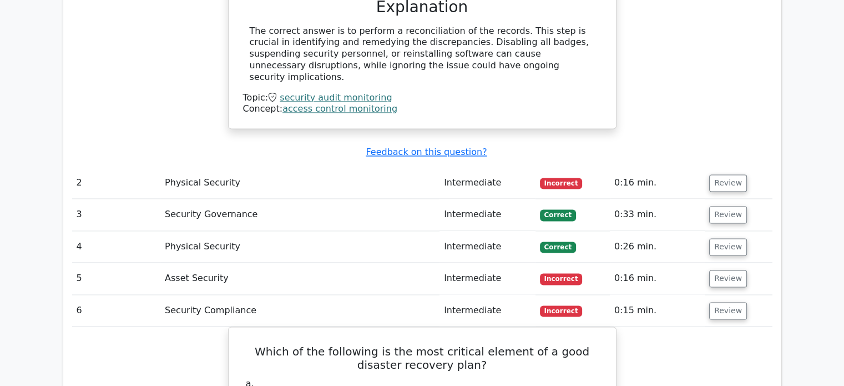
scroll to position [1554, 0]
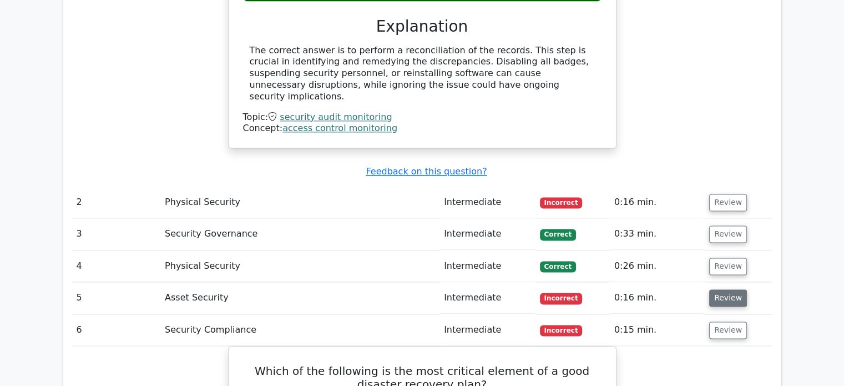
click at [722, 289] on button "Review" at bounding box center [728, 297] width 38 height 17
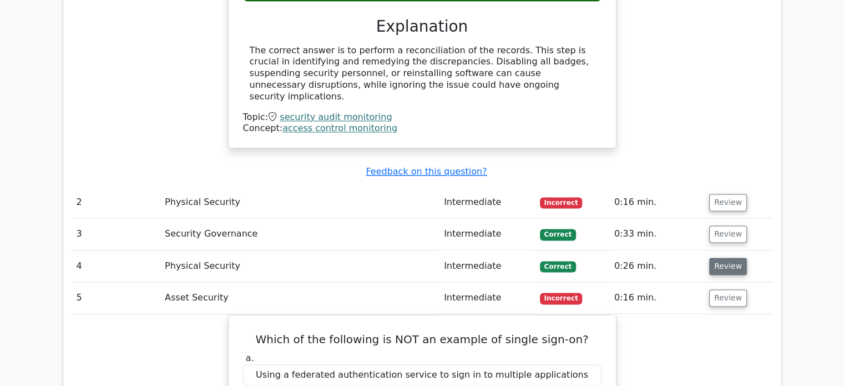
click at [721, 258] on button "Review" at bounding box center [728, 266] width 38 height 17
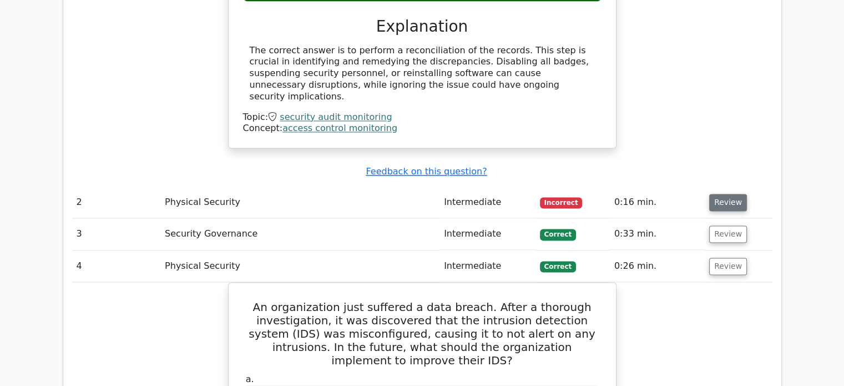
click at [720, 194] on button "Review" at bounding box center [728, 202] width 38 height 17
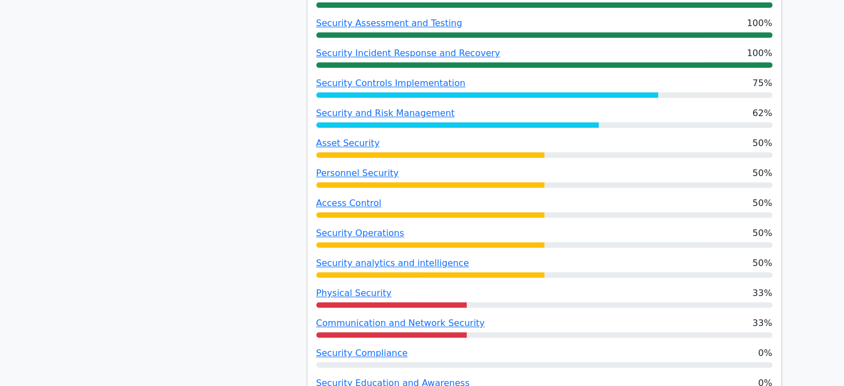
scroll to position [389, 0]
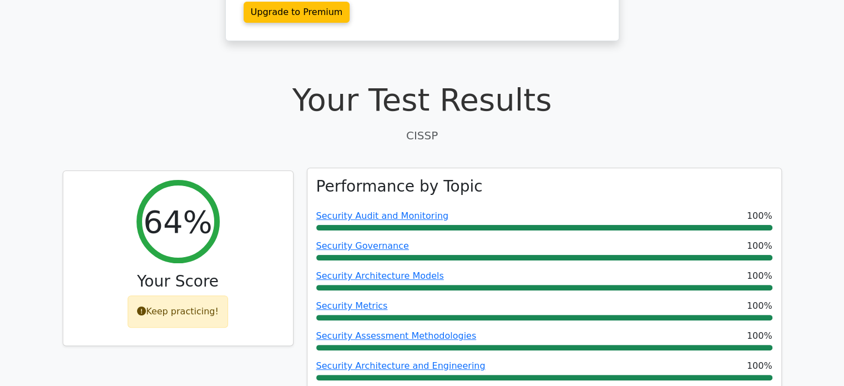
scroll to position [222, 0]
